Goal: Information Seeking & Learning: Learn about a topic

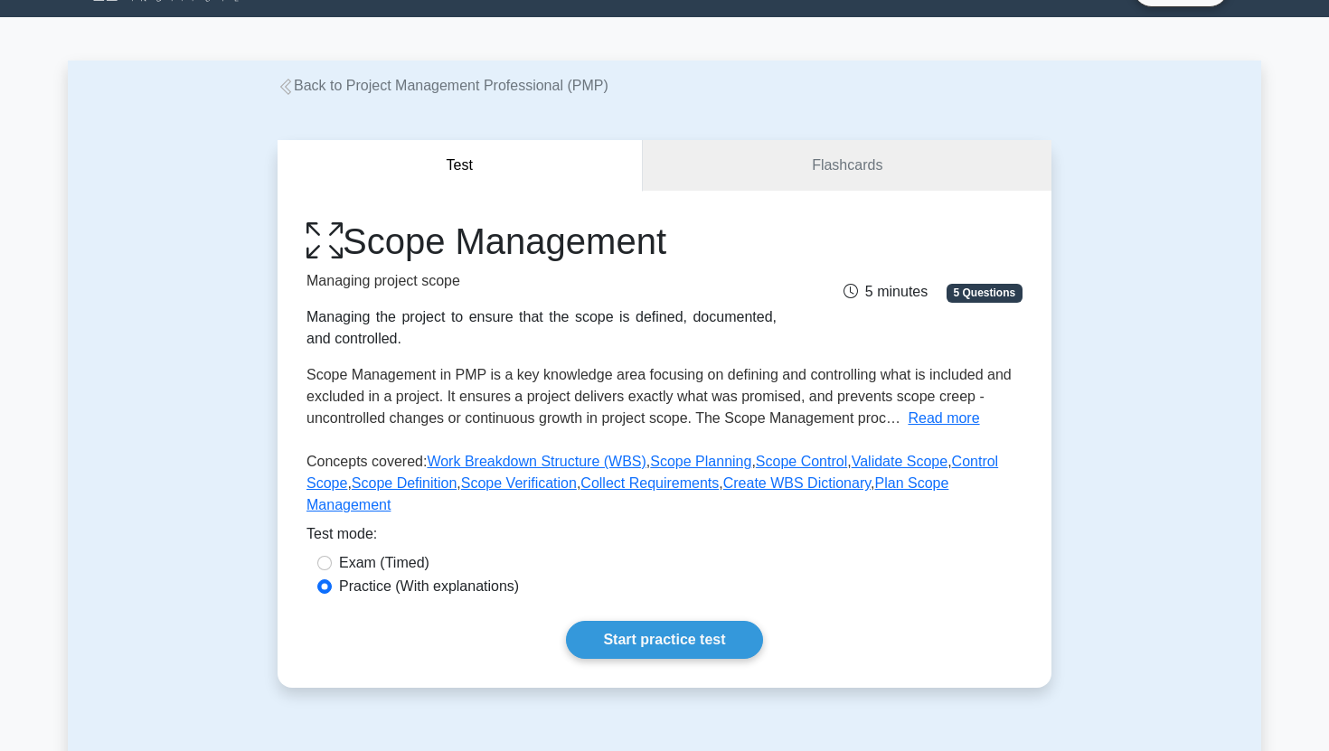
scroll to position [46, 0]
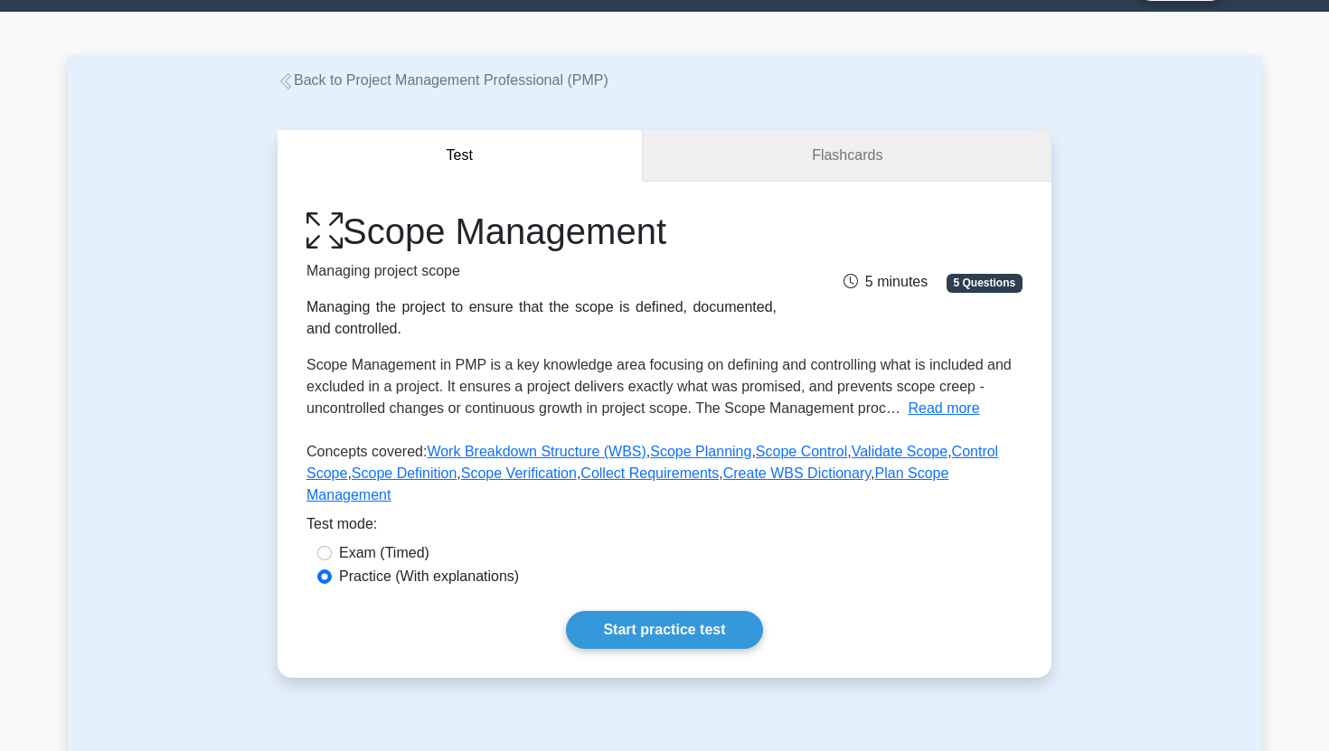
click at [822, 166] on link "Flashcards" at bounding box center [847, 156] width 409 height 52
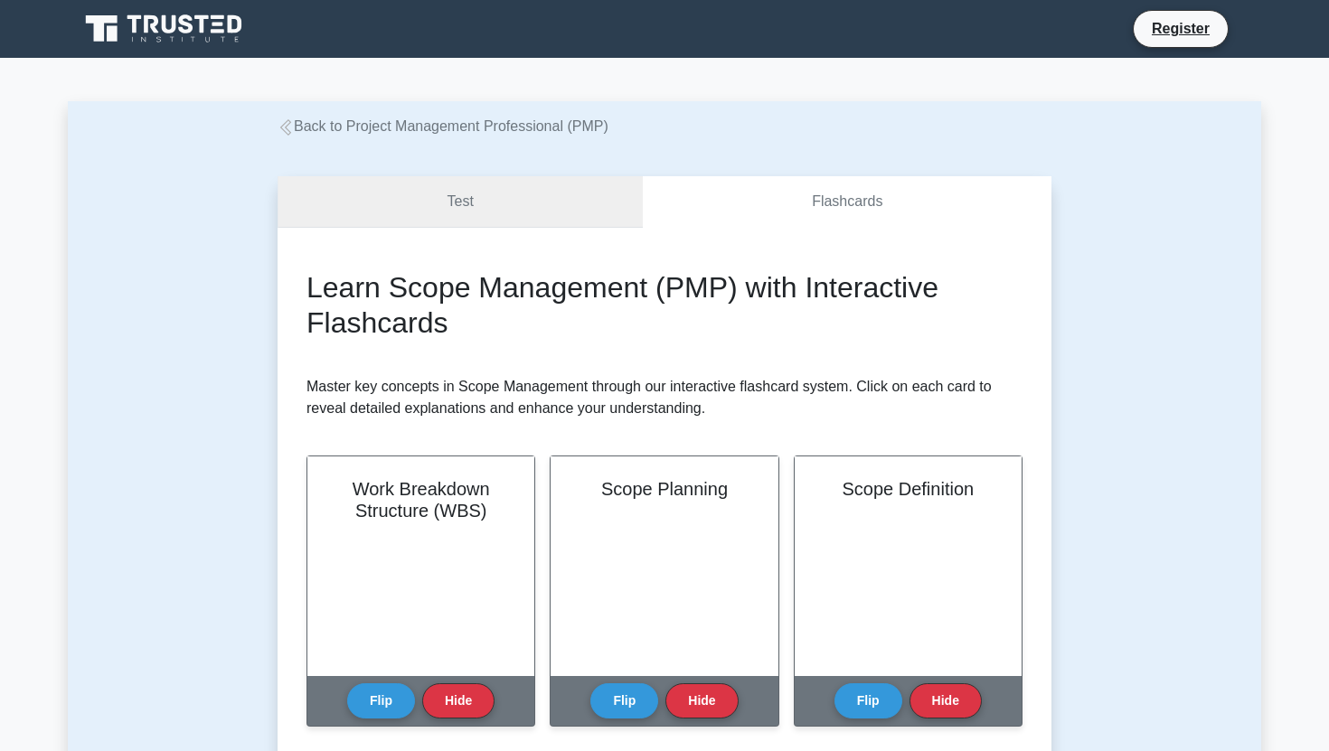
click at [588, 210] on link "Test" at bounding box center [459, 202] width 365 height 52
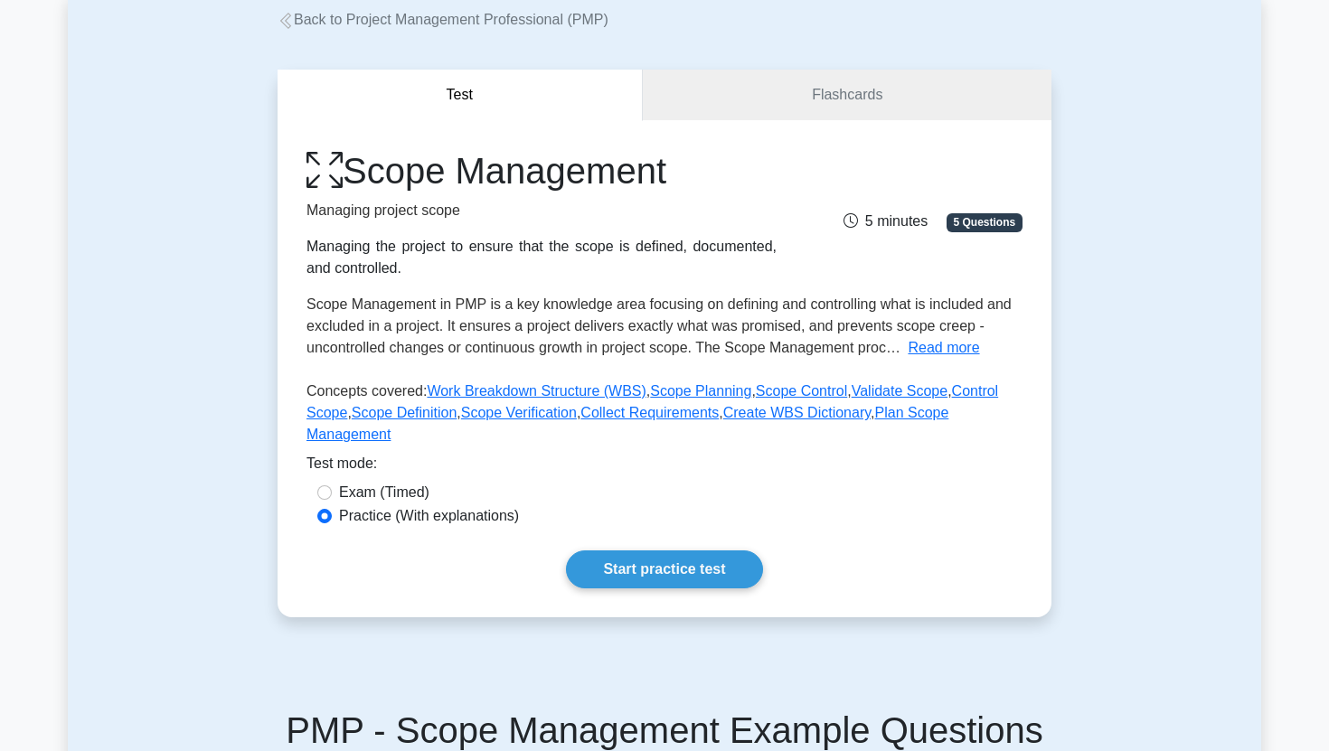
scroll to position [126, 0]
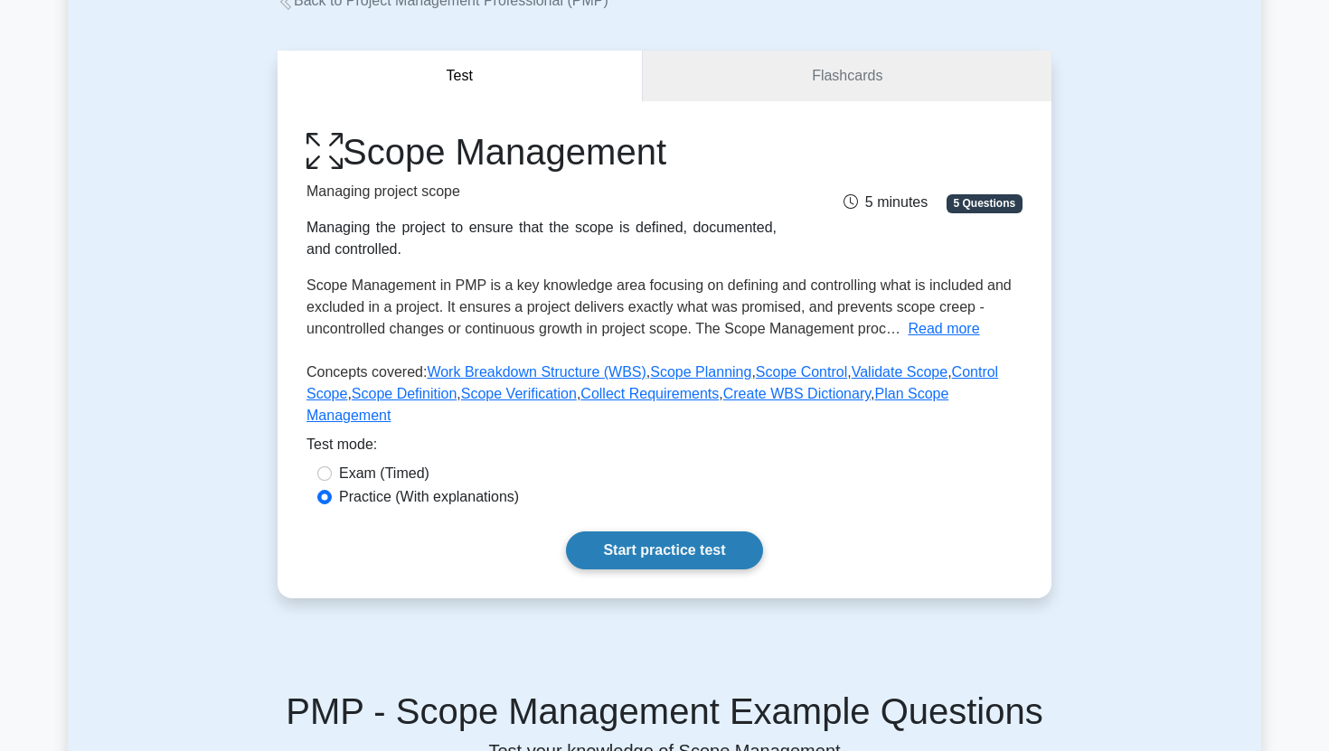
click at [664, 564] on link "Start practice test" at bounding box center [664, 550] width 196 height 38
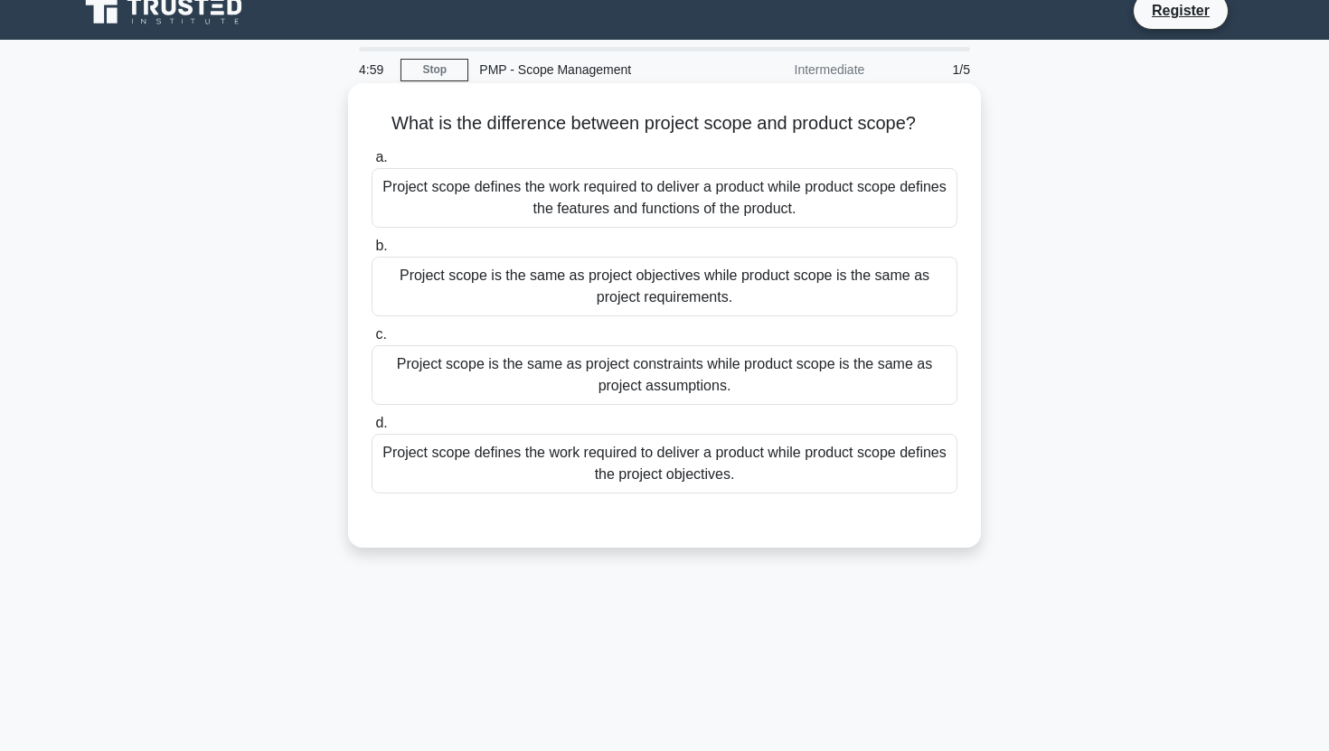
scroll to position [20, 0]
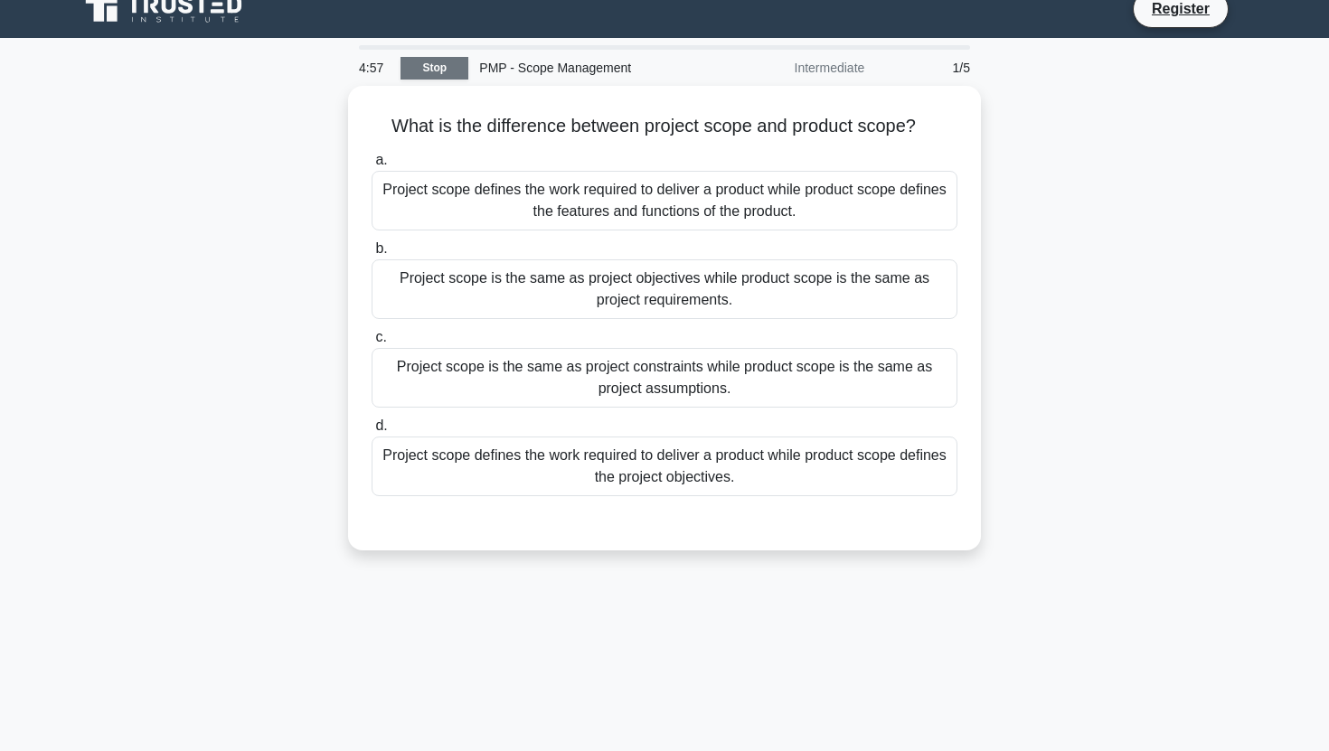
click at [427, 76] on link "Stop" at bounding box center [434, 68] width 68 height 23
